Goal: Task Accomplishment & Management: Use online tool/utility

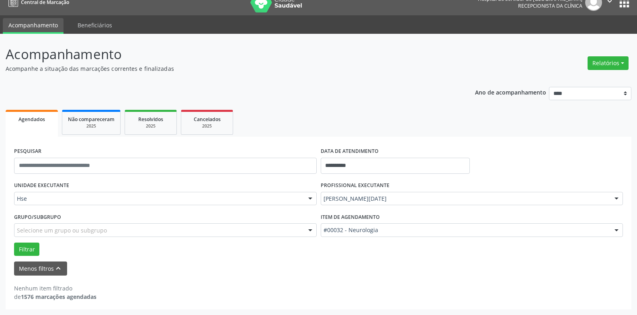
scroll to position [10, 0]
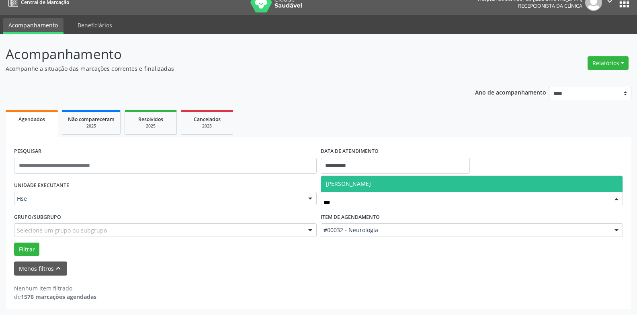
type input "****"
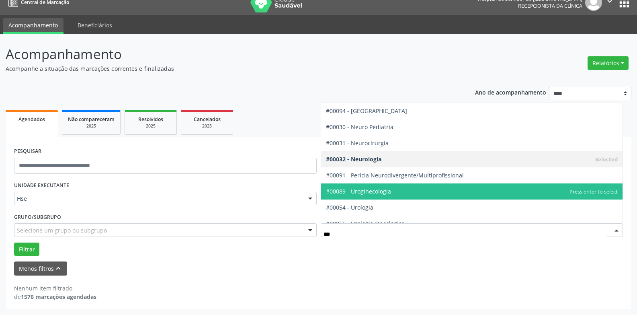
type input "****"
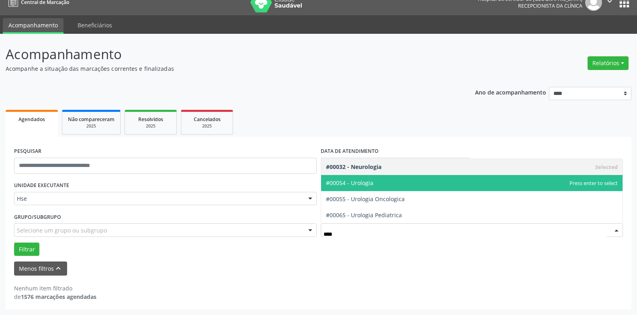
click at [377, 182] on span "#00054 - Urologia" at bounding box center [472, 183] width 302 height 16
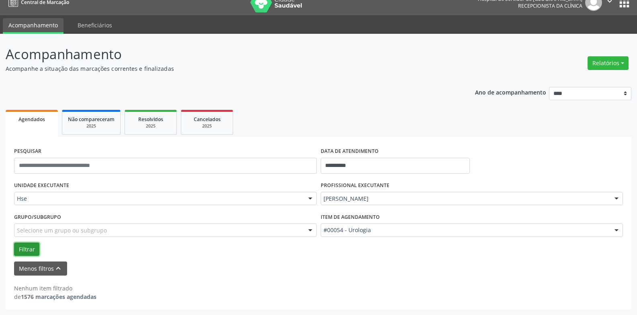
click at [33, 253] on button "Filtrar" at bounding box center [26, 250] width 25 height 14
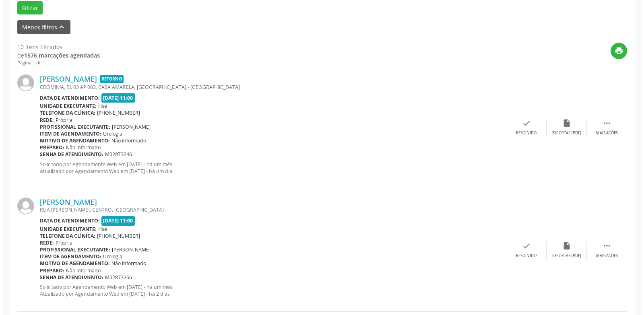
scroll to position [665, 0]
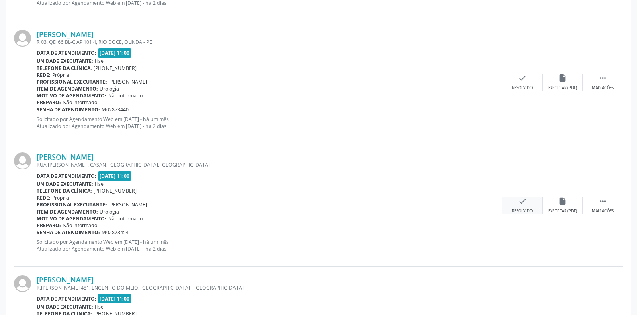
click at [522, 210] on div "Resolvido" at bounding box center [522, 211] width 21 height 6
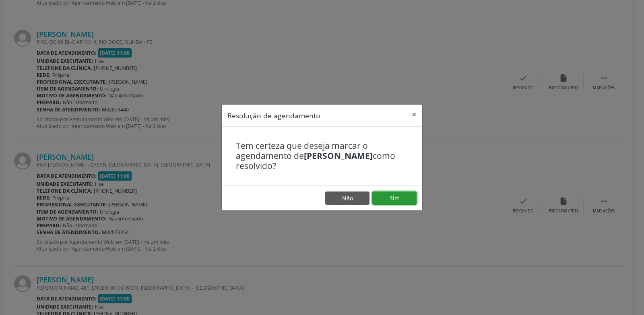
click at [382, 196] on button "Sim" at bounding box center [394, 198] width 44 height 14
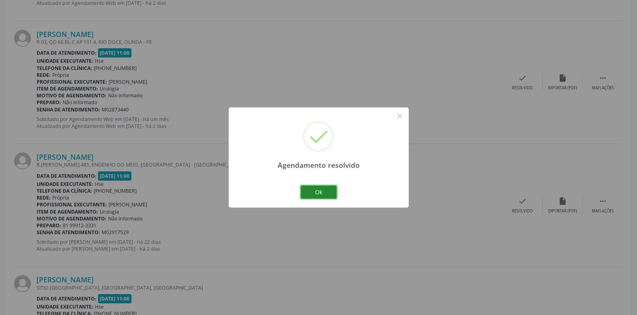
click at [318, 189] on button "Ok" at bounding box center [319, 192] width 36 height 14
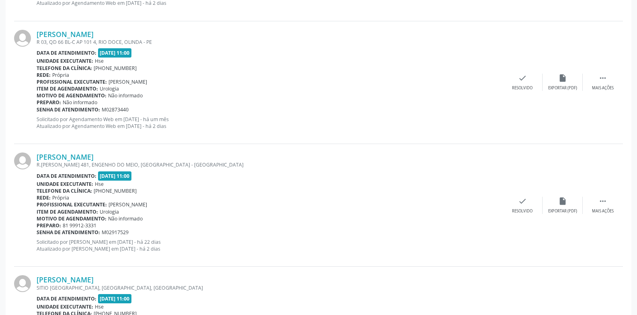
scroll to position [419, 0]
click at [596, 204] on div " Mais ações" at bounding box center [603, 205] width 40 height 17
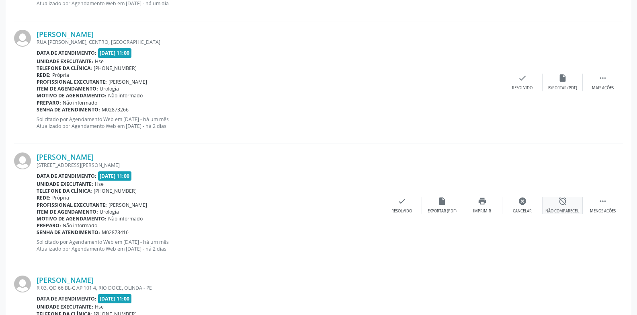
click at [576, 205] on div "alarm_off Não compareceu" at bounding box center [563, 205] width 40 height 17
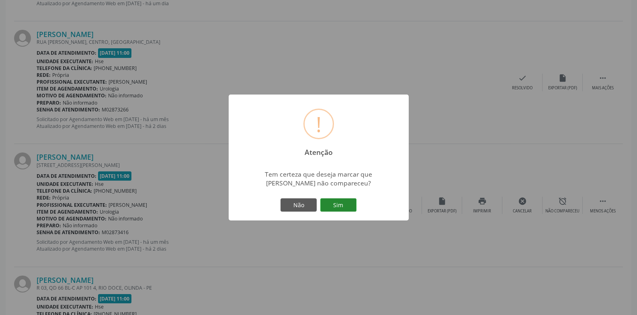
click at [348, 209] on button "Sim" at bounding box center [339, 205] width 36 height 14
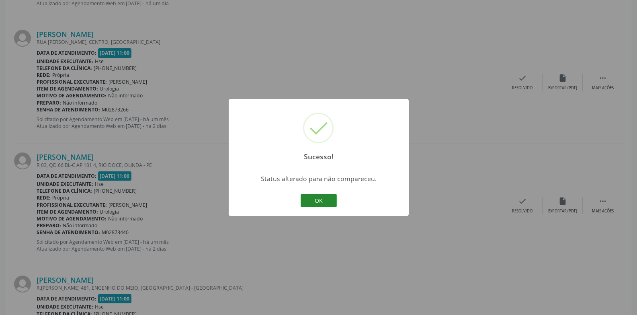
click at [319, 196] on button "OK" at bounding box center [319, 201] width 36 height 14
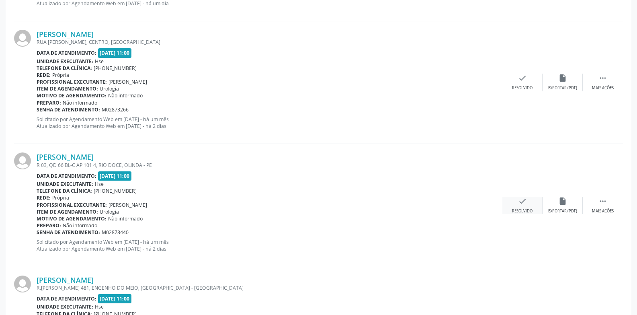
click at [512, 201] on div "check Resolvido" at bounding box center [523, 205] width 40 height 17
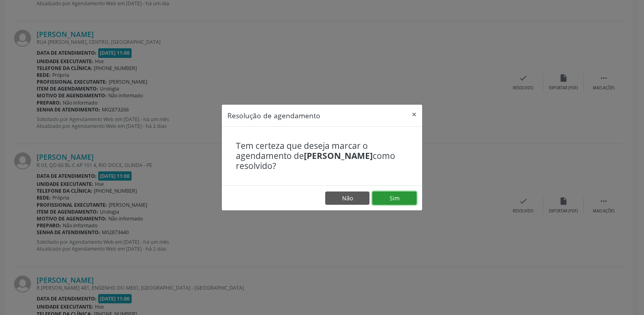
click at [398, 193] on button "Sim" at bounding box center [394, 198] width 44 height 14
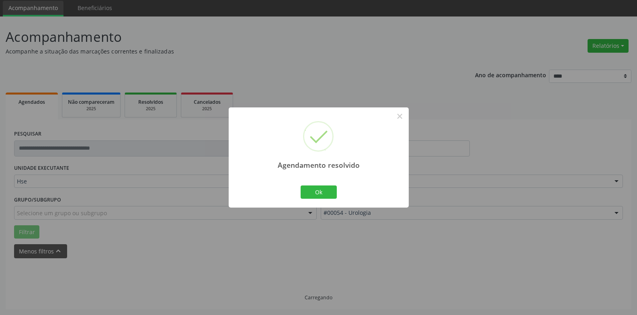
scroll to position [36, 0]
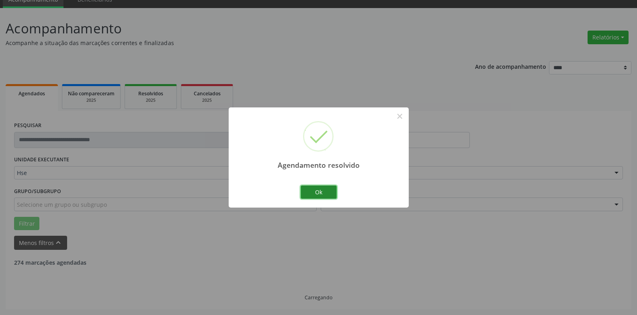
click at [335, 192] on button "Ok" at bounding box center [319, 192] width 36 height 14
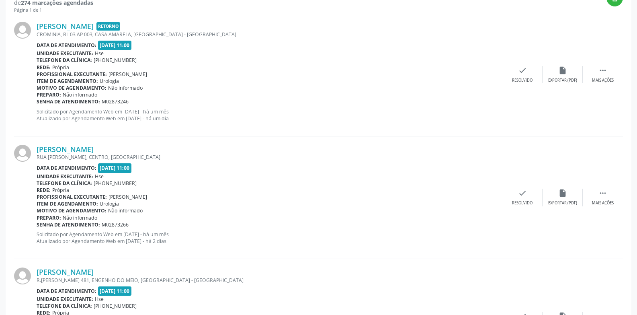
scroll to position [542, 0]
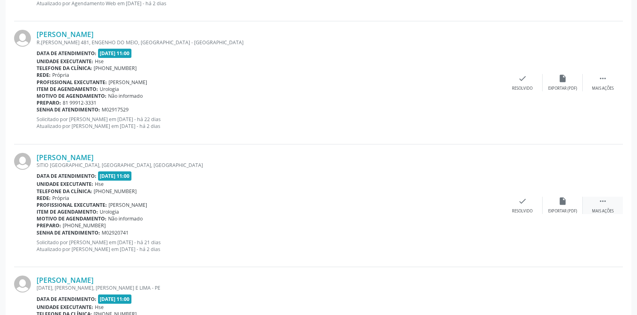
click at [616, 200] on div " Mais ações" at bounding box center [603, 205] width 40 height 17
click at [572, 205] on div "alarm_off Não compareceu" at bounding box center [563, 205] width 40 height 17
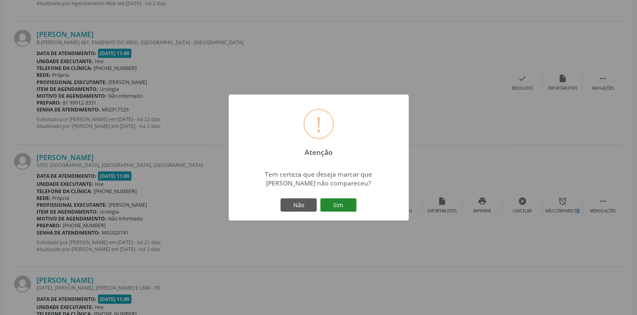
click at [340, 206] on button "Sim" at bounding box center [339, 205] width 36 height 14
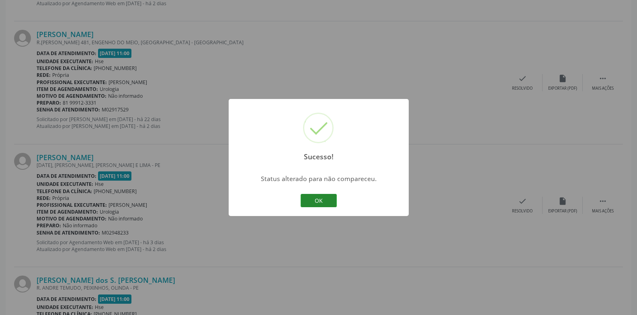
click at [331, 202] on button "OK" at bounding box center [319, 201] width 36 height 14
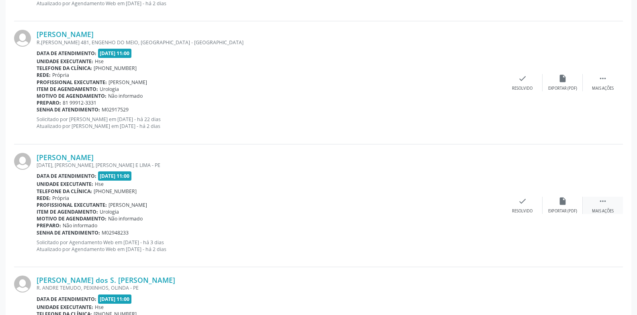
click at [603, 203] on icon "" at bounding box center [603, 201] width 9 height 9
click at [569, 204] on div "alarm_off Não compareceu" at bounding box center [563, 205] width 40 height 17
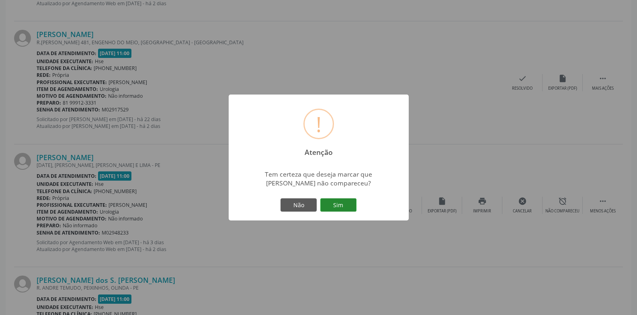
click at [344, 210] on button "Sim" at bounding box center [339, 205] width 36 height 14
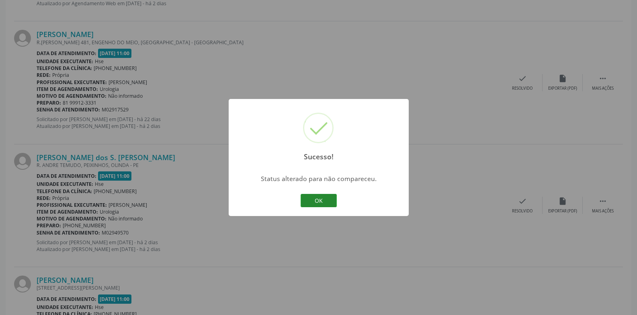
click at [317, 193] on div "Sucesso! × Status alterado para não compareceu. OK Cancel" at bounding box center [319, 157] width 180 height 117
click at [317, 195] on button "OK" at bounding box center [319, 201] width 36 height 14
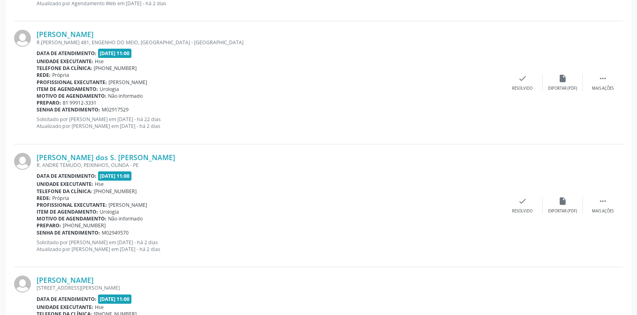
click at [516, 193] on div "[PERSON_NAME] dos S. [PERSON_NAME] R. ANDRE TEMUDO, PEIXINHOS, OLINDA - PE Data…" at bounding box center [318, 205] width 609 height 123
click at [517, 200] on div "check Resolvido" at bounding box center [523, 205] width 40 height 17
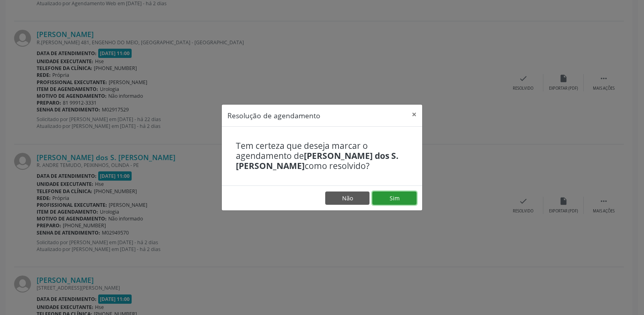
click at [401, 196] on button "Sim" at bounding box center [394, 198] width 44 height 14
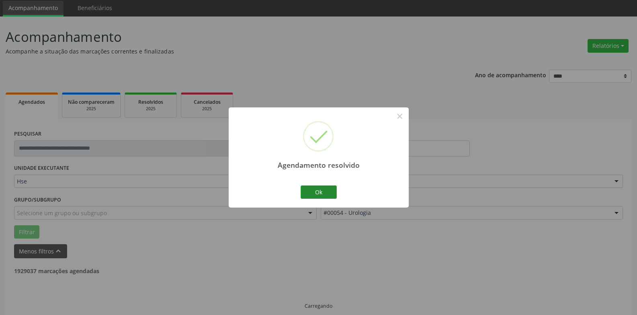
scroll to position [36, 0]
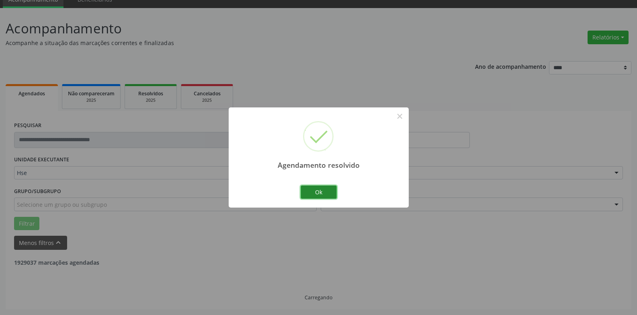
click at [324, 191] on button "Ok" at bounding box center [319, 192] width 36 height 14
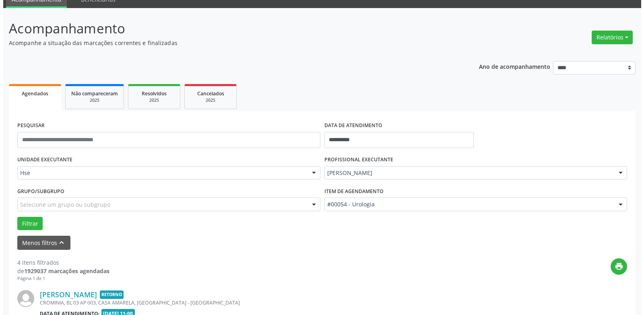
scroll to position [419, 0]
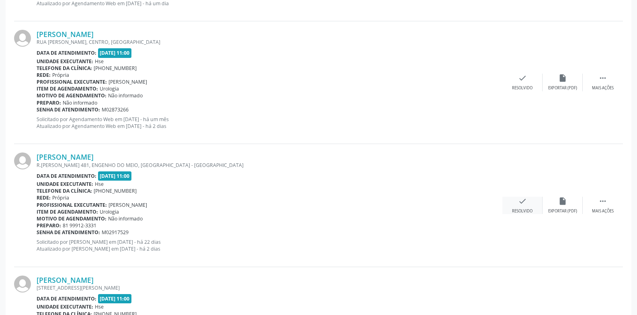
click at [530, 203] on div "check Resolvido" at bounding box center [523, 205] width 40 height 17
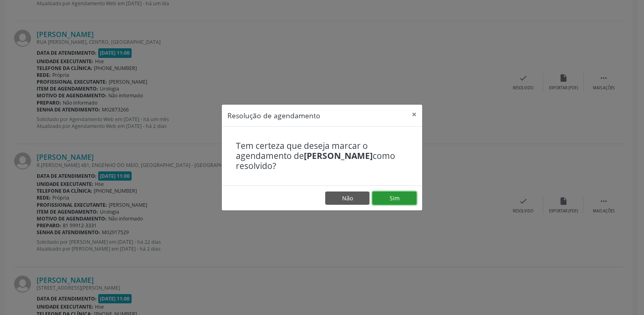
click at [383, 201] on button "Sim" at bounding box center [394, 198] width 44 height 14
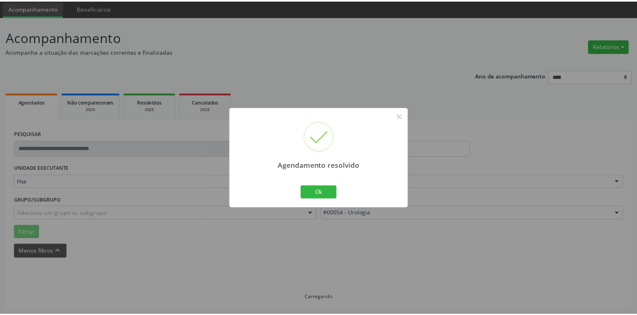
scroll to position [28, 0]
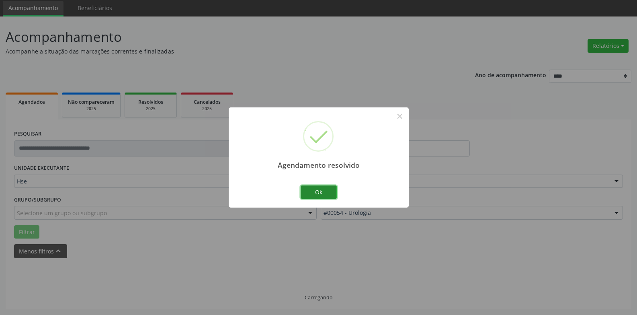
click at [317, 186] on button "Ok" at bounding box center [319, 192] width 36 height 14
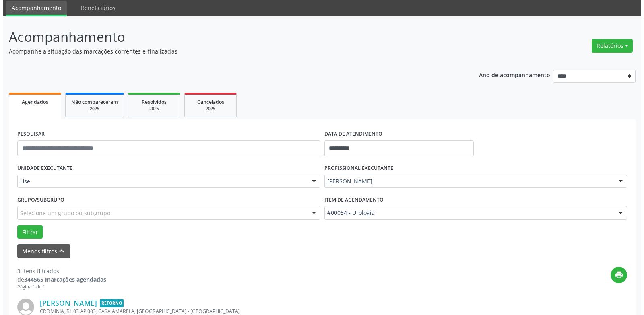
scroll to position [296, 0]
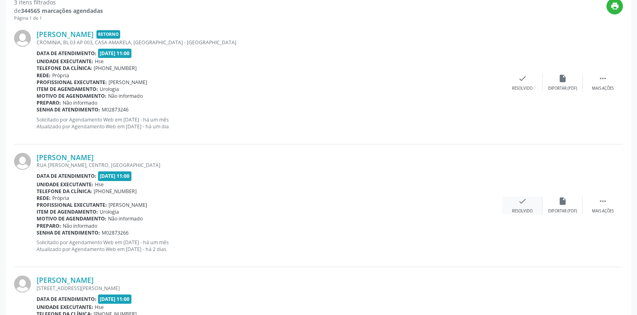
click at [525, 200] on icon "check" at bounding box center [522, 201] width 9 height 9
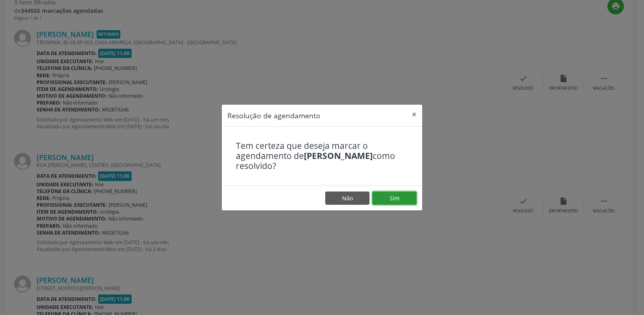
click at [400, 194] on button "Sim" at bounding box center [394, 198] width 44 height 14
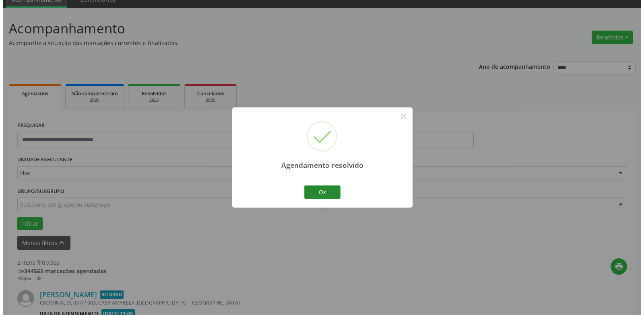
scroll to position [262, 0]
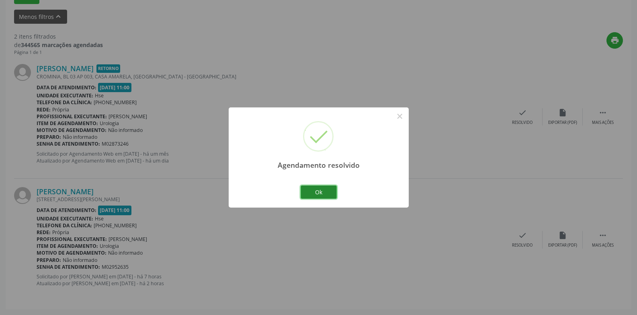
click at [325, 187] on button "Ok" at bounding box center [319, 192] width 36 height 14
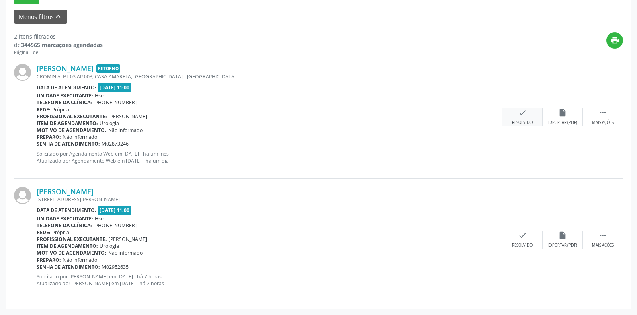
click at [516, 120] on div "Resolvido" at bounding box center [522, 123] width 21 height 6
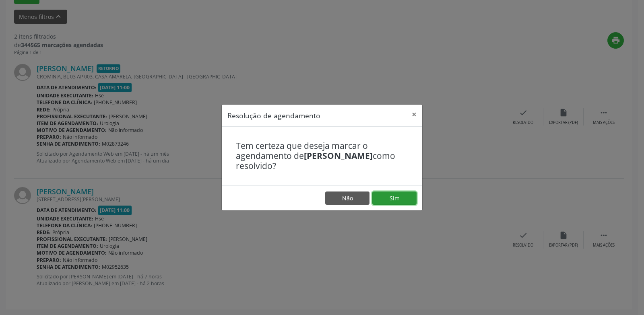
click at [391, 196] on button "Sim" at bounding box center [394, 198] width 44 height 14
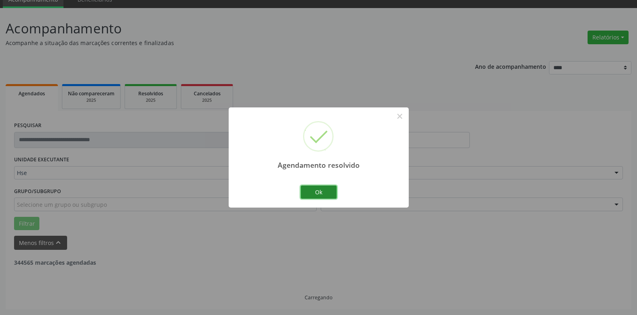
click at [332, 193] on button "Ok" at bounding box center [319, 192] width 36 height 14
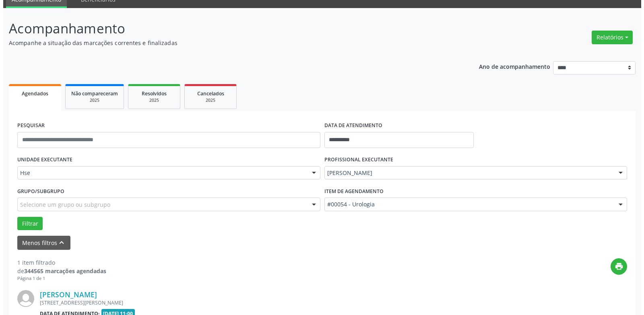
scroll to position [140, 0]
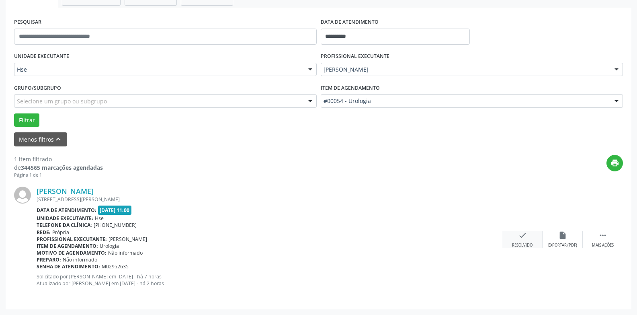
click at [527, 234] on icon "check" at bounding box center [522, 235] width 9 height 9
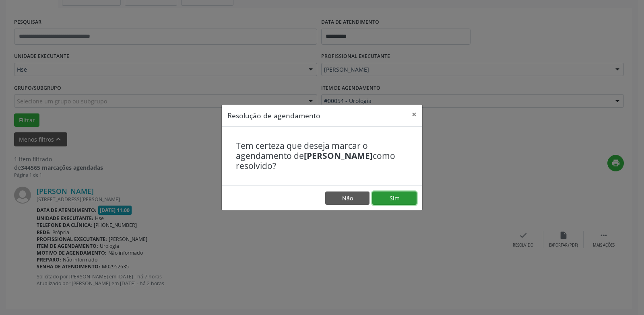
click at [387, 194] on button "Sim" at bounding box center [394, 198] width 44 height 14
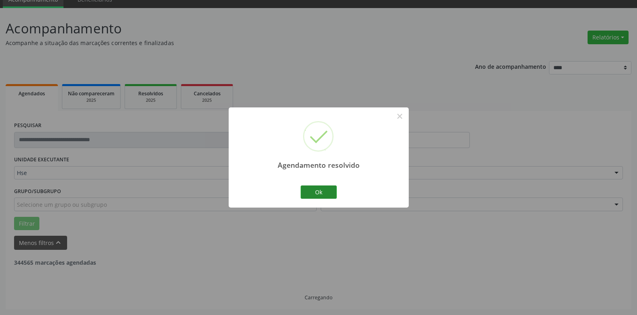
scroll to position [10, 0]
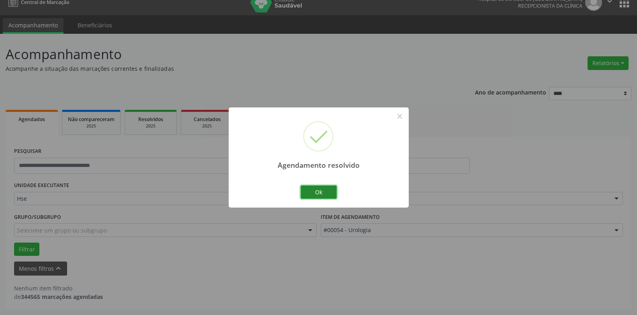
click at [307, 196] on button "Ok" at bounding box center [319, 192] width 36 height 14
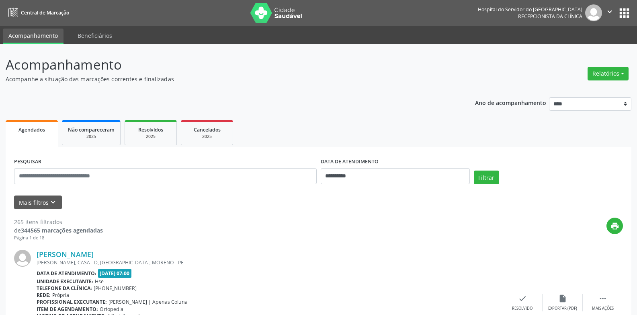
scroll to position [10, 0]
